Goal: Register for event/course

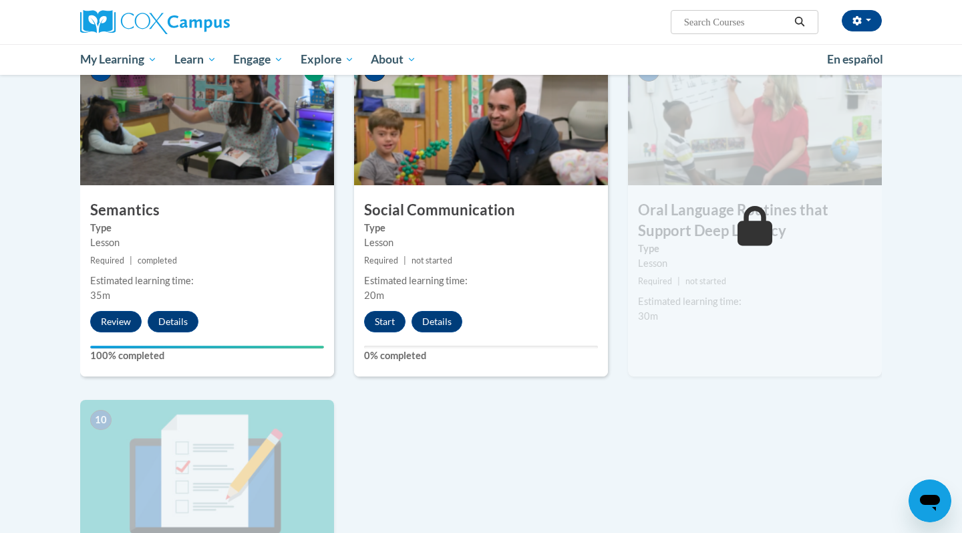
scroll to position [1052, 0]
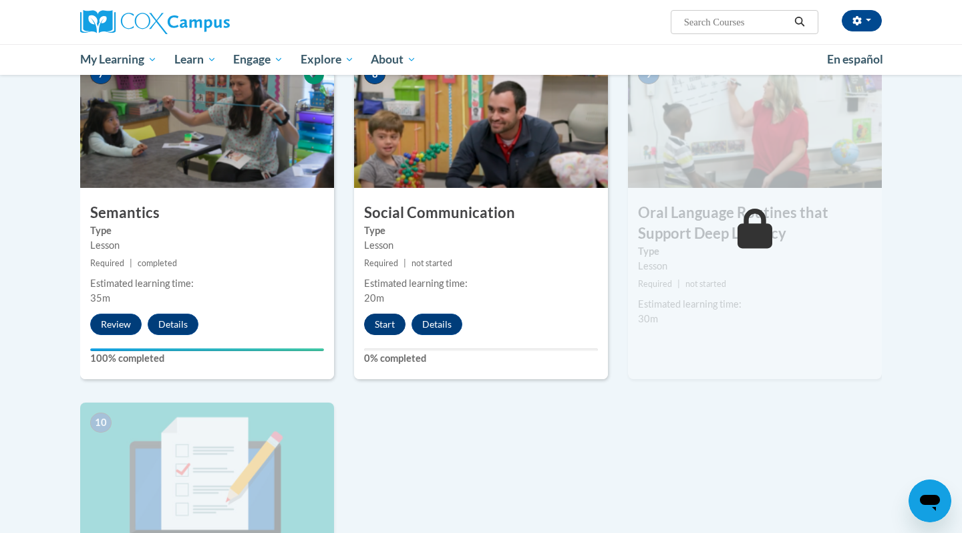
click at [389, 321] on button "Start" at bounding box center [384, 323] width 41 height 21
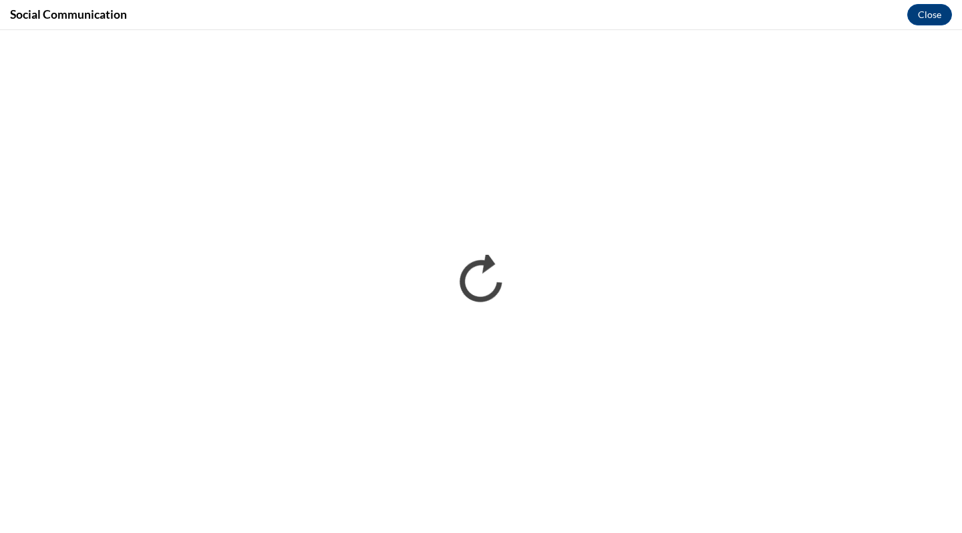
scroll to position [0, 0]
